Goal: Navigation & Orientation: Find specific page/section

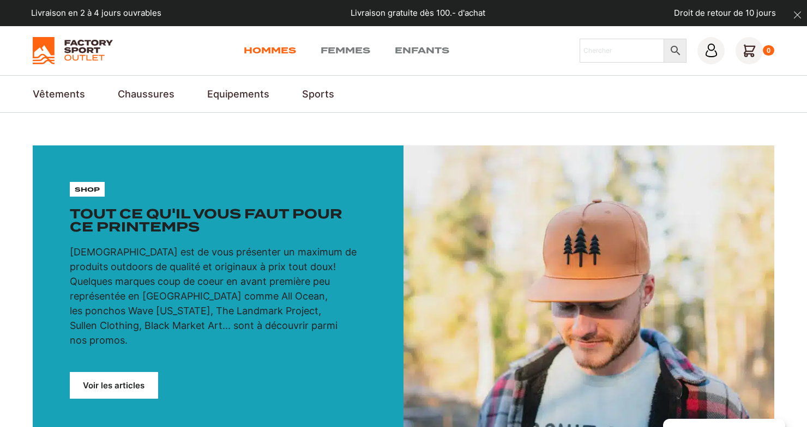
click at [267, 51] on link "Hommes" at bounding box center [270, 50] width 52 height 13
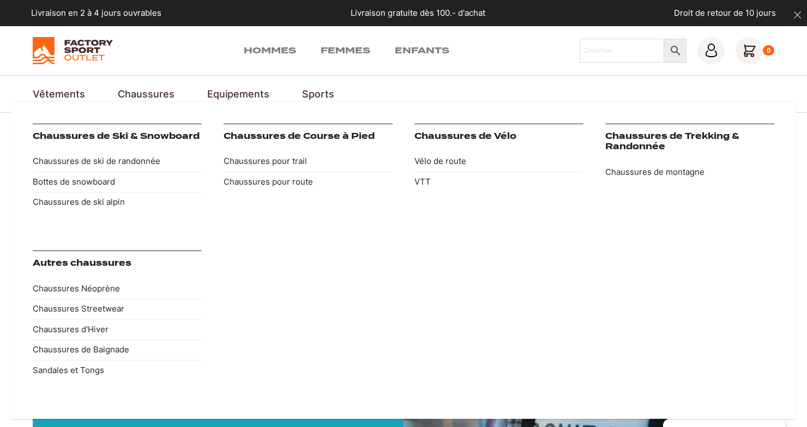
click at [129, 93] on link "Chaussures" at bounding box center [146, 94] width 57 height 15
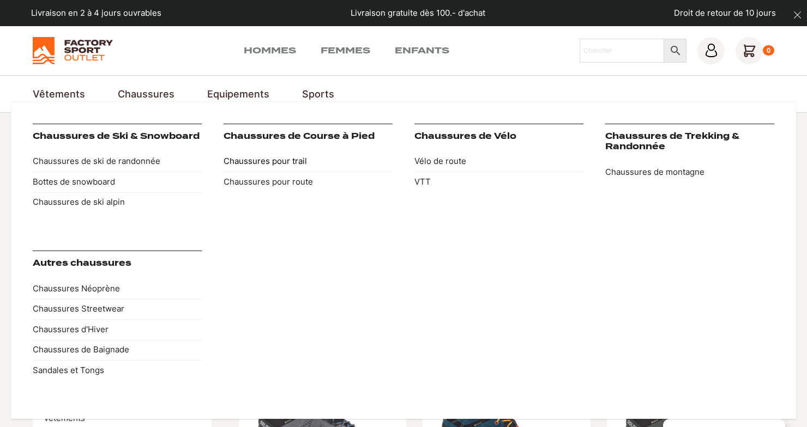
click at [280, 162] on link "Chaussures pour trail" at bounding box center [307, 162] width 169 height 21
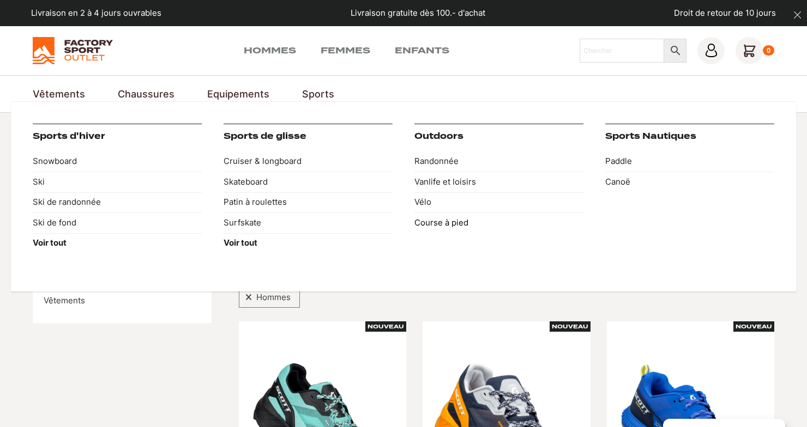
click at [431, 222] on link "Course à pied" at bounding box center [498, 223] width 169 height 21
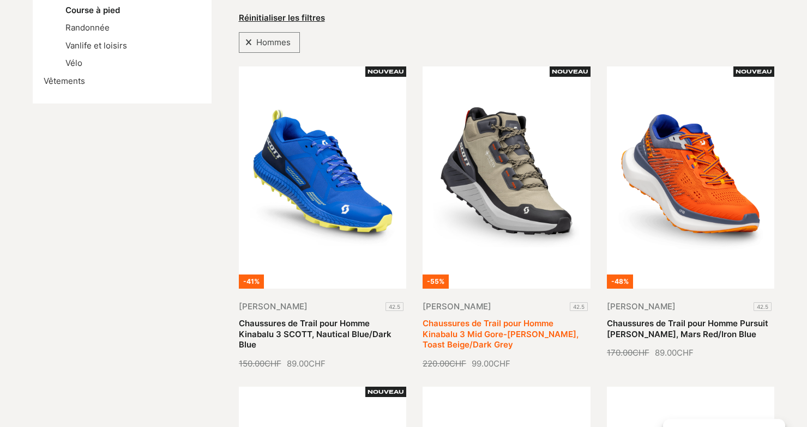
scroll to position [278, 0]
